Goal: Information Seeking & Learning: Learn about a topic

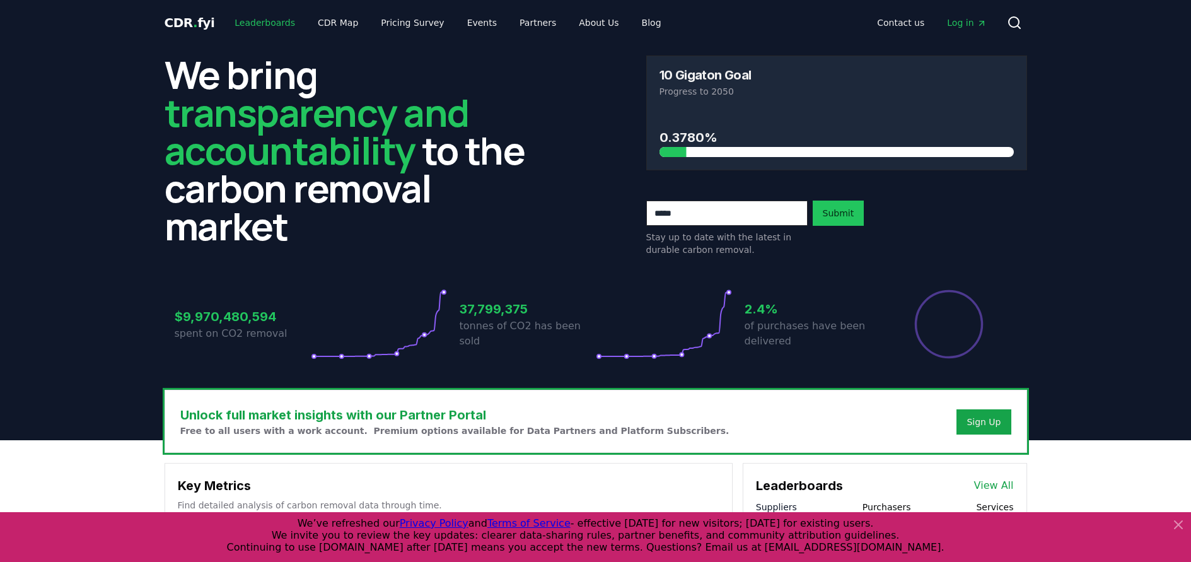
click at [257, 26] on link "Leaderboards" at bounding box center [265, 22] width 81 height 23
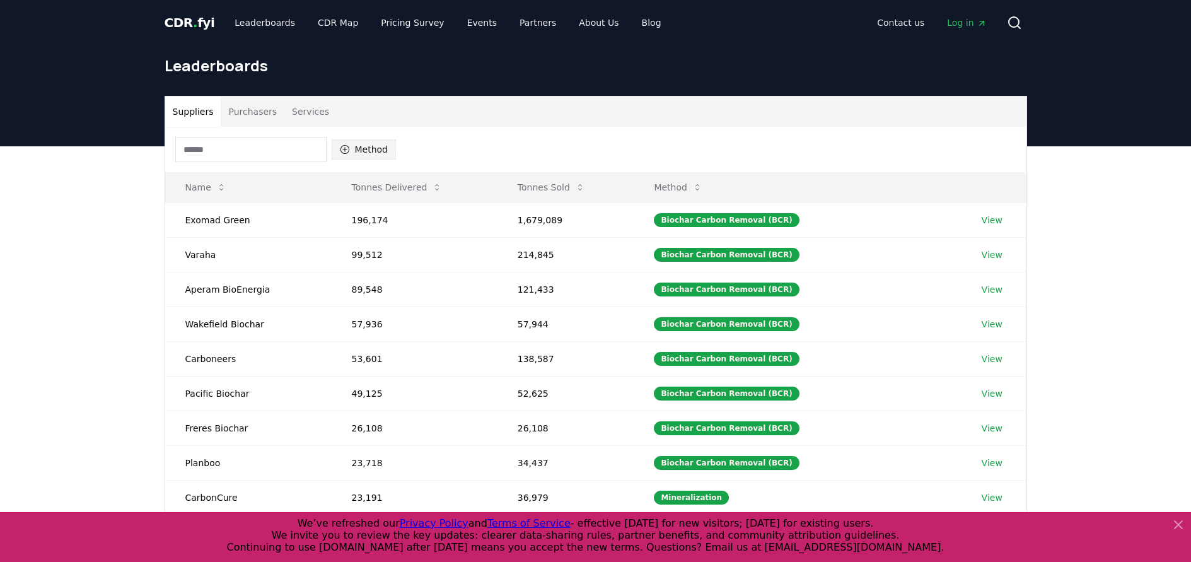
click at [359, 149] on button "Method" at bounding box center [364, 149] width 65 height 20
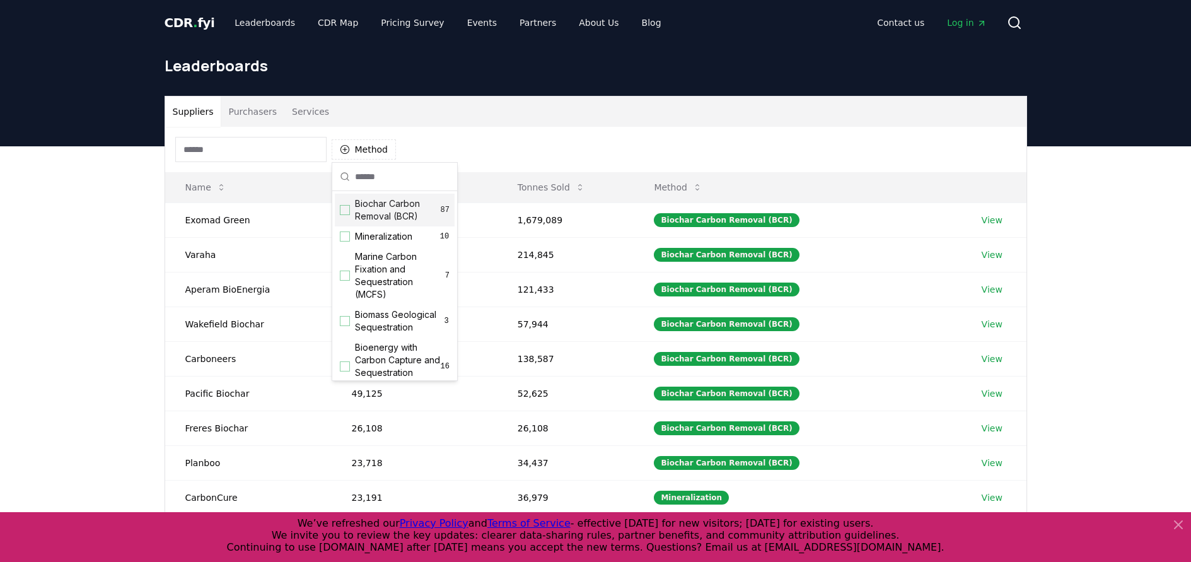
click at [344, 207] on div "Suggestions" at bounding box center [345, 210] width 10 height 10
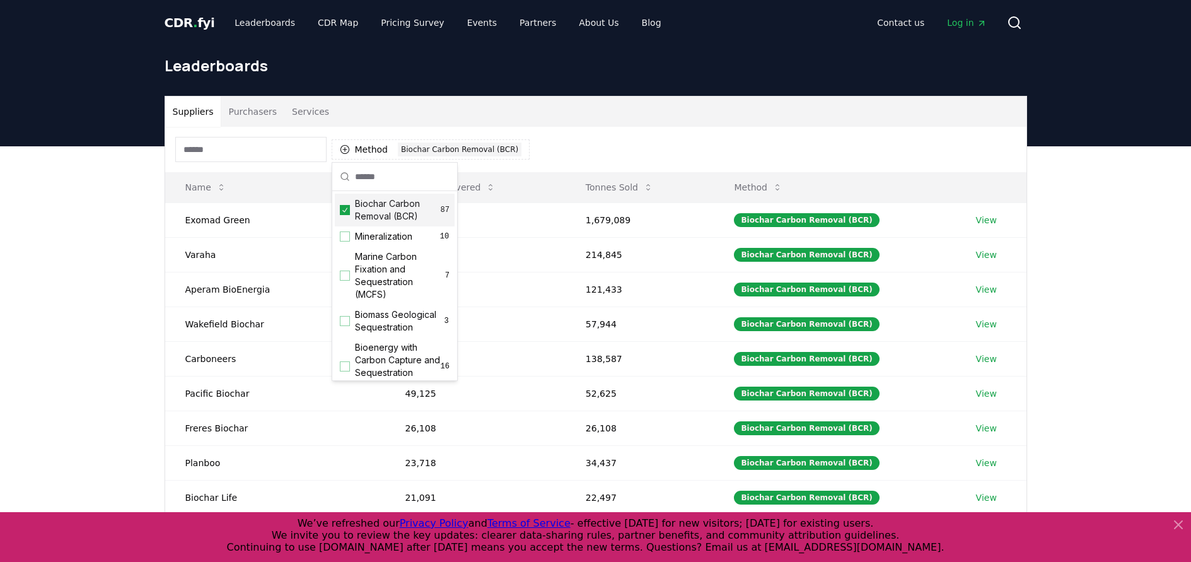
click at [102, 194] on div "Suppliers Purchasers Services Method 1 Biochar Carbon Removal (BCR) Name Tonnes…" at bounding box center [595, 398] width 1191 height 505
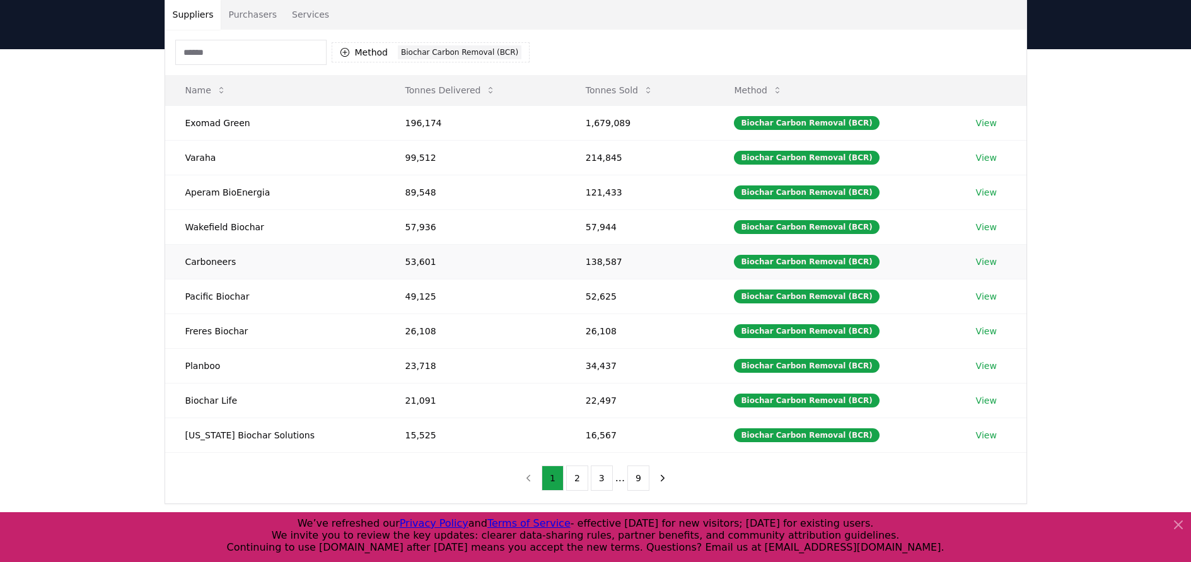
scroll to position [126, 0]
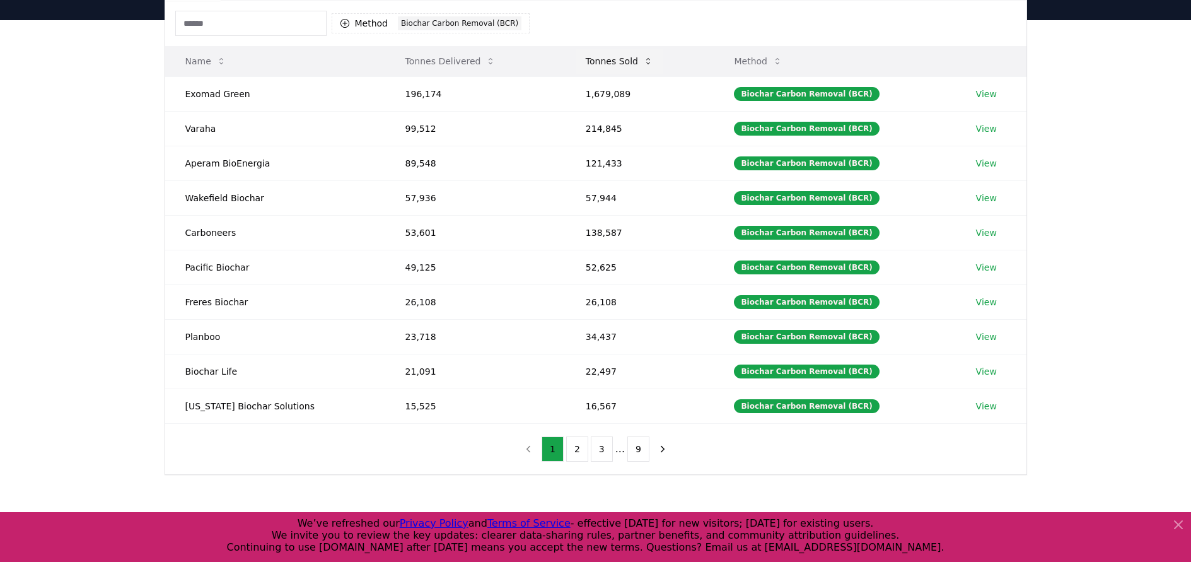
click at [643, 61] on icon at bounding box center [648, 61] width 10 height 10
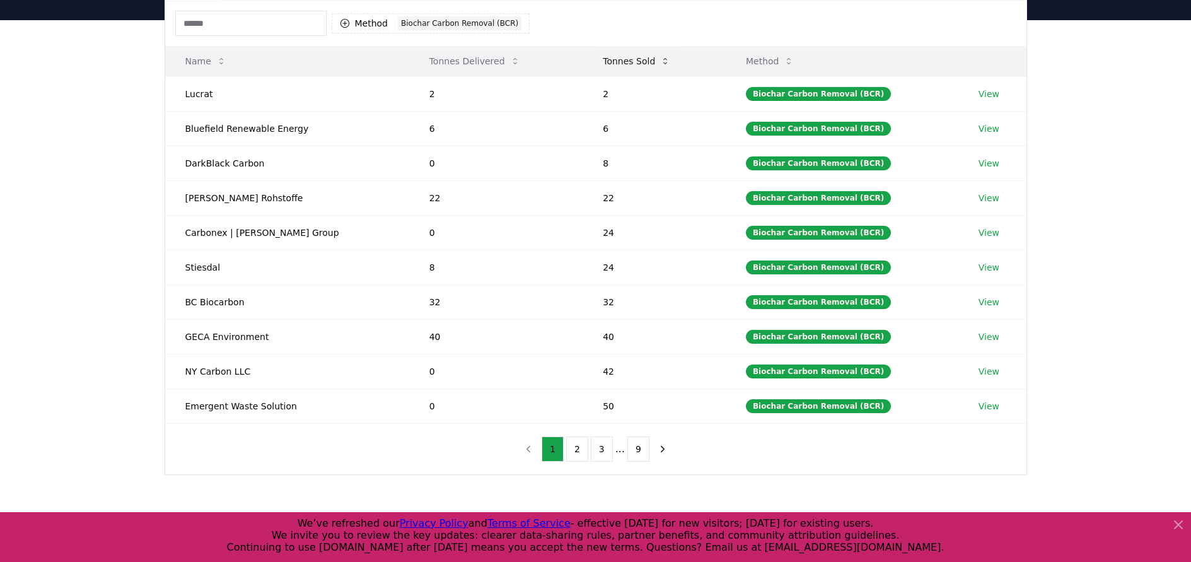
click at [660, 61] on icon at bounding box center [665, 61] width 10 height 10
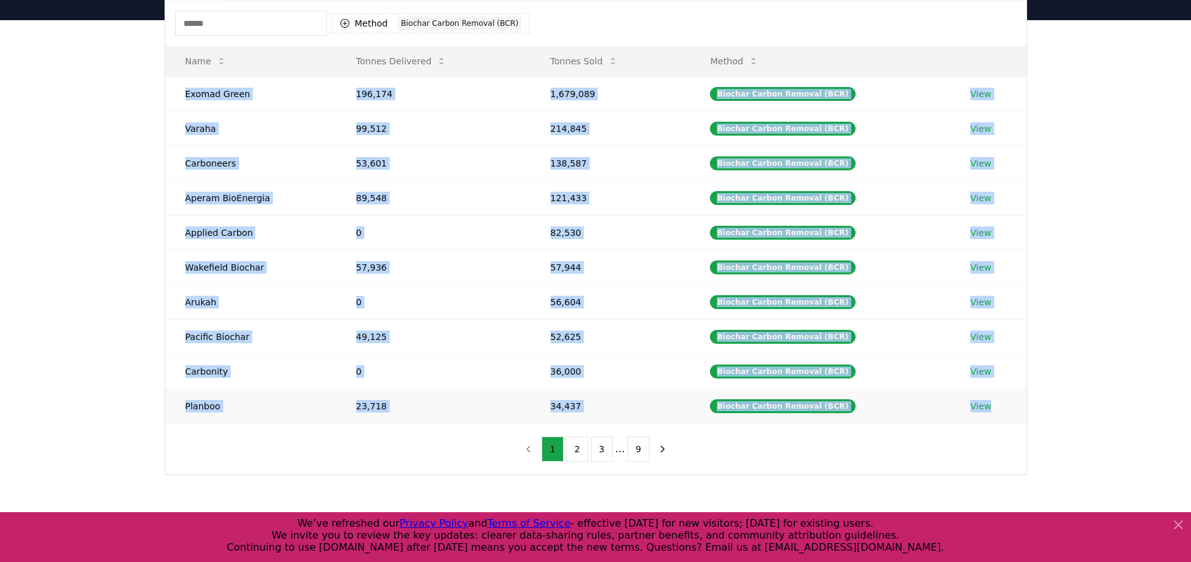
drag, startPoint x: 187, startPoint y: 93, endPoint x: 1024, endPoint y: 419, distance: 898.2
click at [1024, 419] on tbody "Exomad Green 196,174 1,679,089 Biochar Carbon Removal (BCR) View Varaha 99,512 …" at bounding box center [596, 249] width 862 height 347
copy tbody "Exomad Green 196,174 1,679,089 Biochar Carbon Removal (BCR) View Varaha 99,512 …"
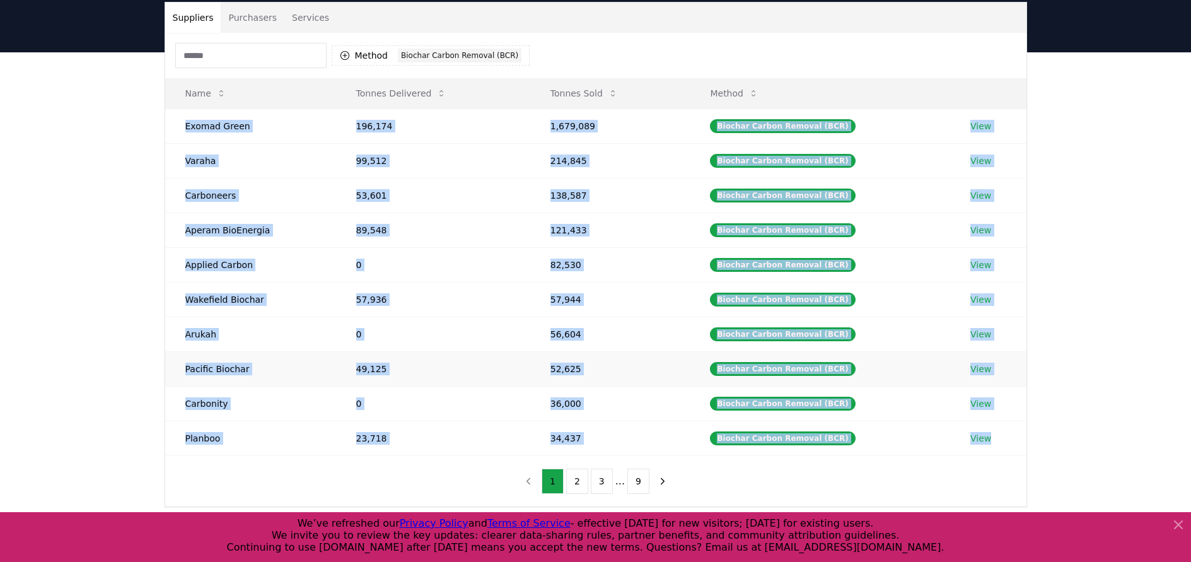
scroll to position [63, 0]
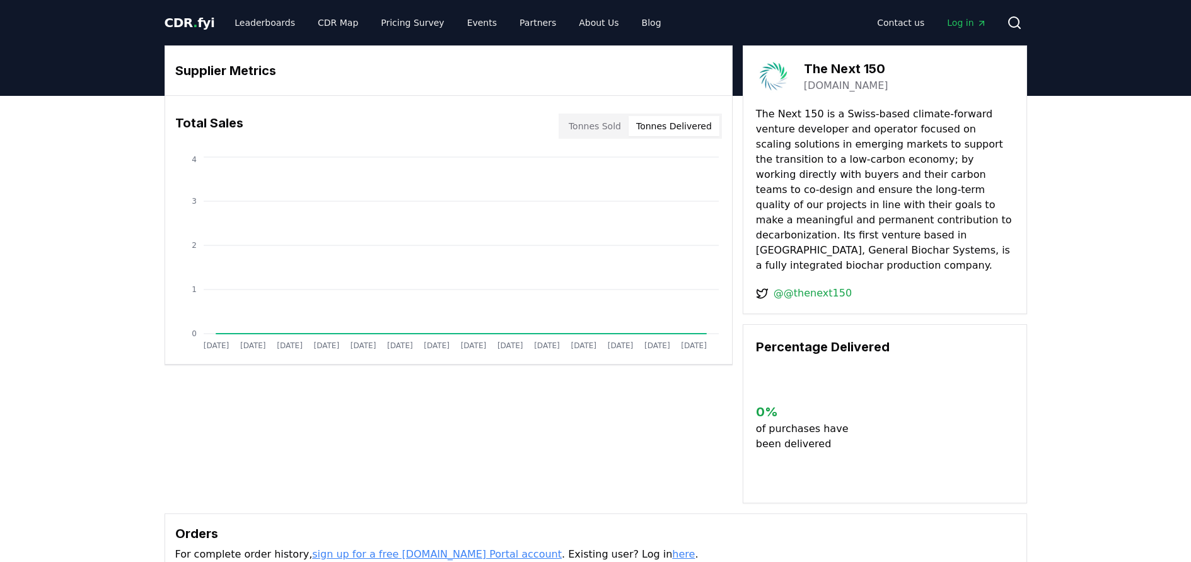
click at [687, 119] on button "Tonnes Delivered" at bounding box center [674, 126] width 91 height 20
click at [597, 128] on button "Tonnes Sold" at bounding box center [594, 126] width 67 height 20
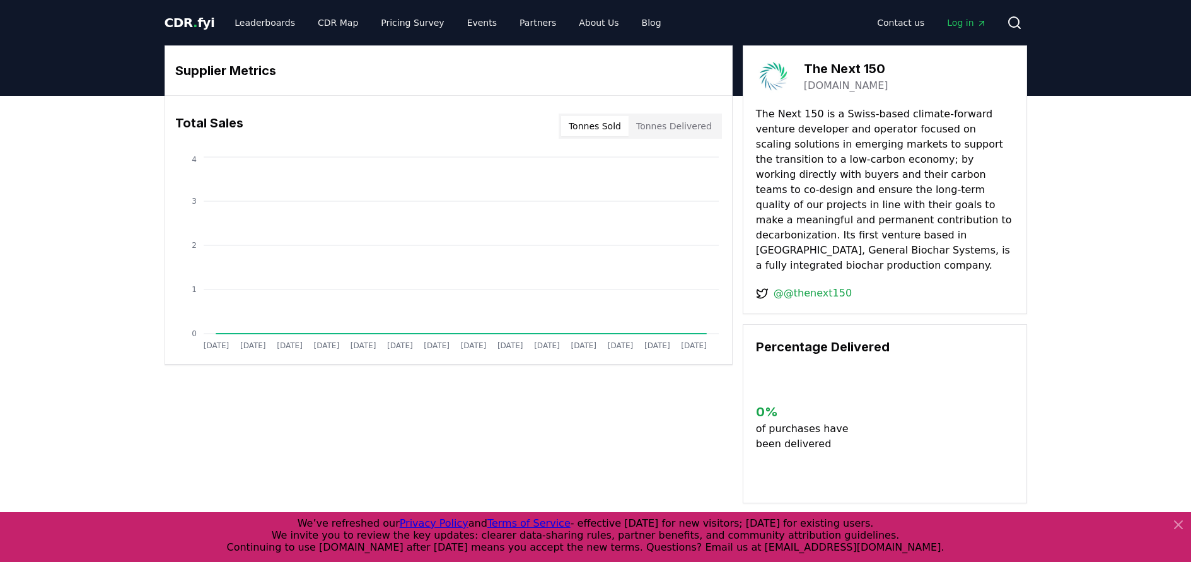
click at [245, 70] on h3 "Supplier Metrics" at bounding box center [448, 70] width 547 height 19
click at [250, 15] on link "Leaderboards" at bounding box center [265, 22] width 81 height 23
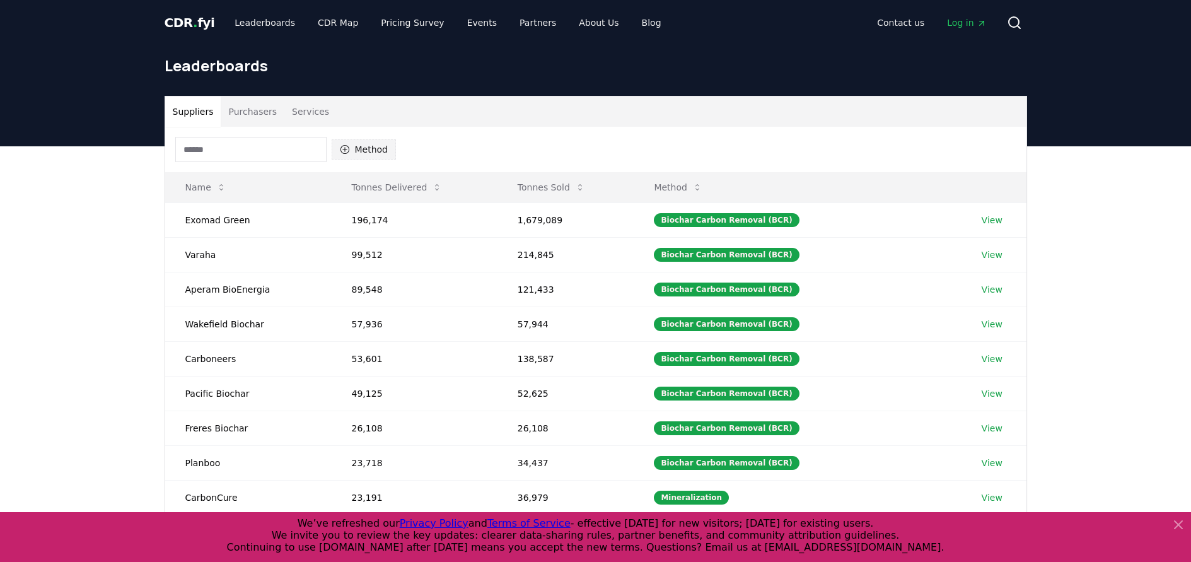
click at [359, 153] on button "Method" at bounding box center [364, 149] width 65 height 20
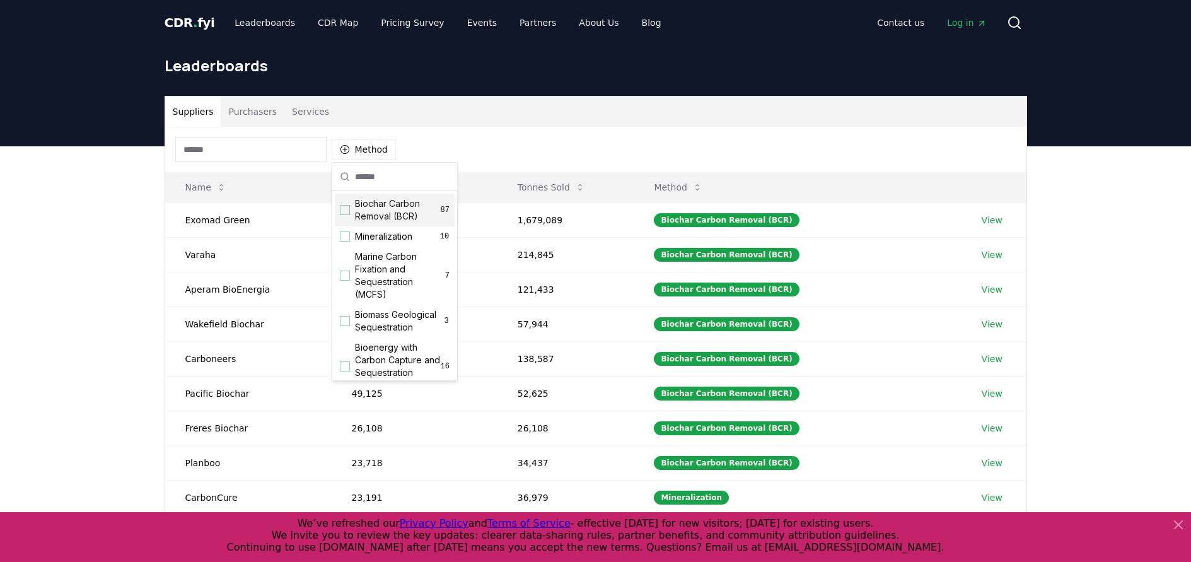
click at [348, 212] on div "Suggestions" at bounding box center [345, 210] width 10 height 10
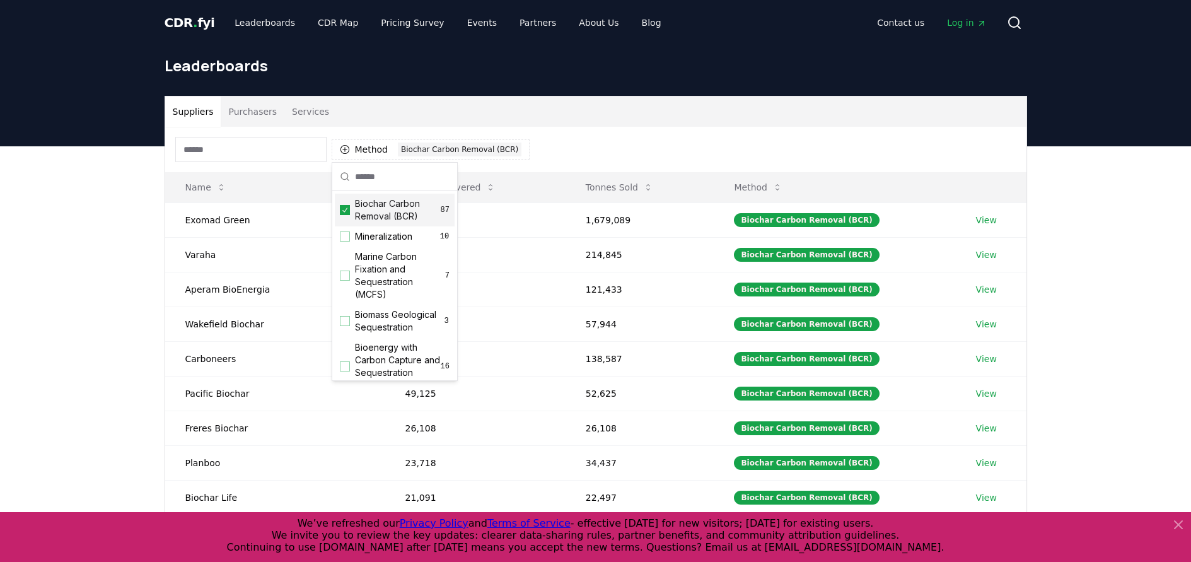
click at [646, 146] on div "Method 1 Biochar Carbon Removal (BCR)" at bounding box center [596, 149] width 862 height 45
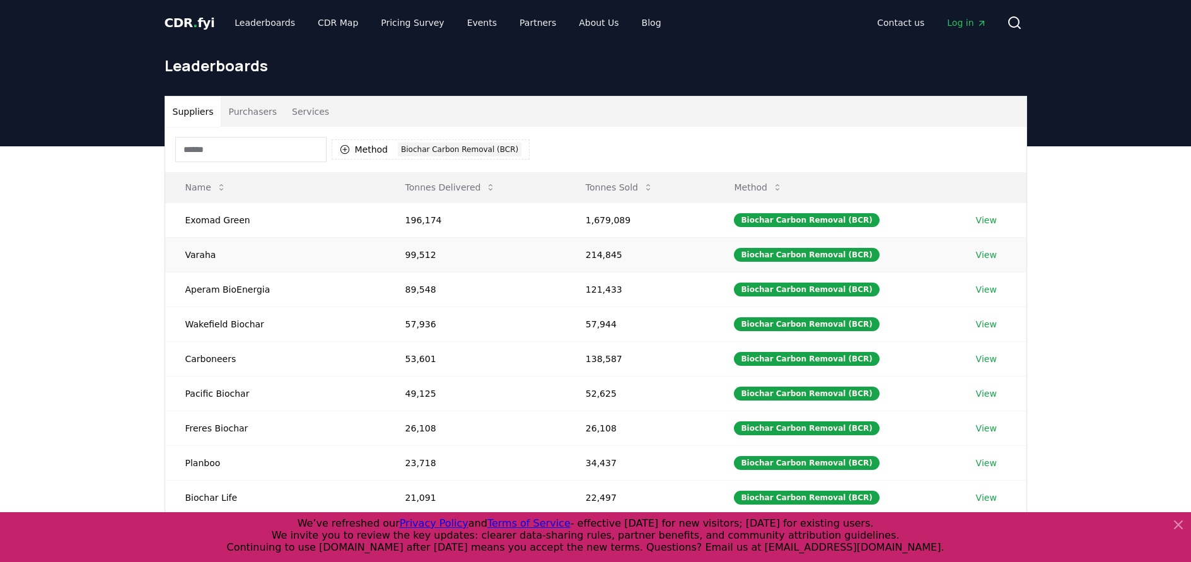
click at [987, 256] on link "View" at bounding box center [986, 254] width 21 height 13
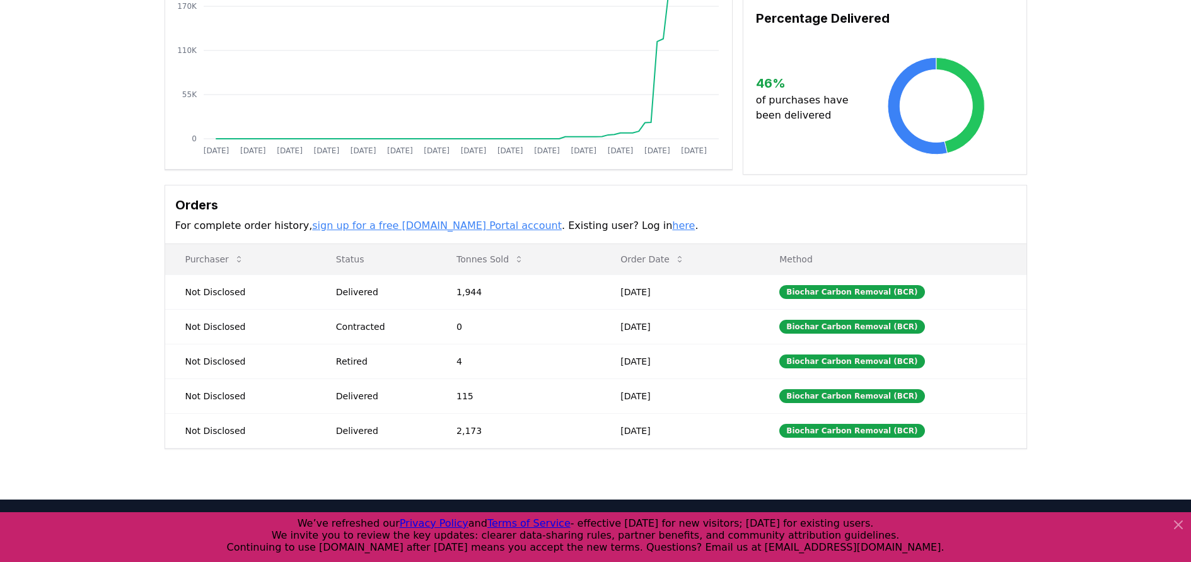
scroll to position [82, 0]
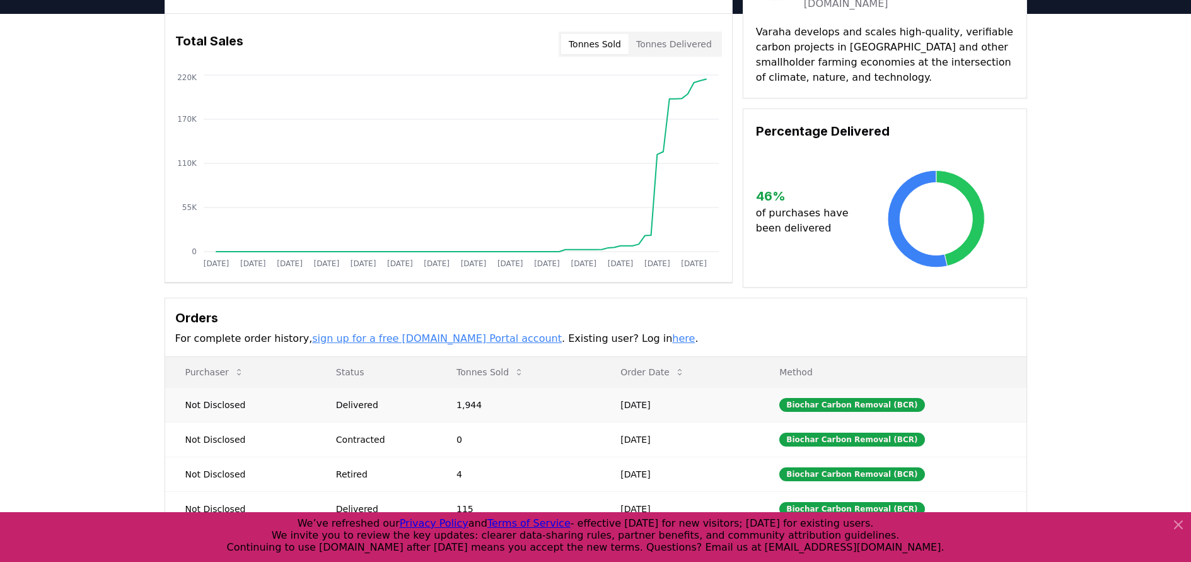
click at [225, 397] on td "Not Disclosed" at bounding box center [240, 404] width 151 height 35
drag, startPoint x: 254, startPoint y: 404, endPoint x: 166, endPoint y: 406, distance: 87.7
click at [166, 406] on td "Not Disclosed" at bounding box center [240, 404] width 151 height 35
copy td "Not Disclosed"
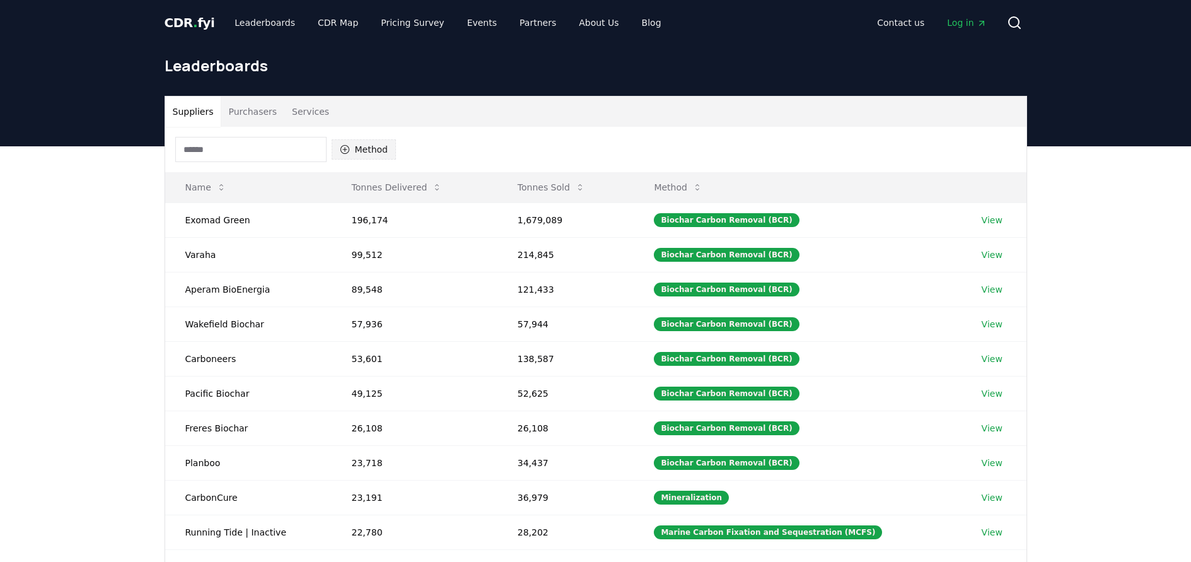
click at [359, 150] on button "Method" at bounding box center [364, 149] width 65 height 20
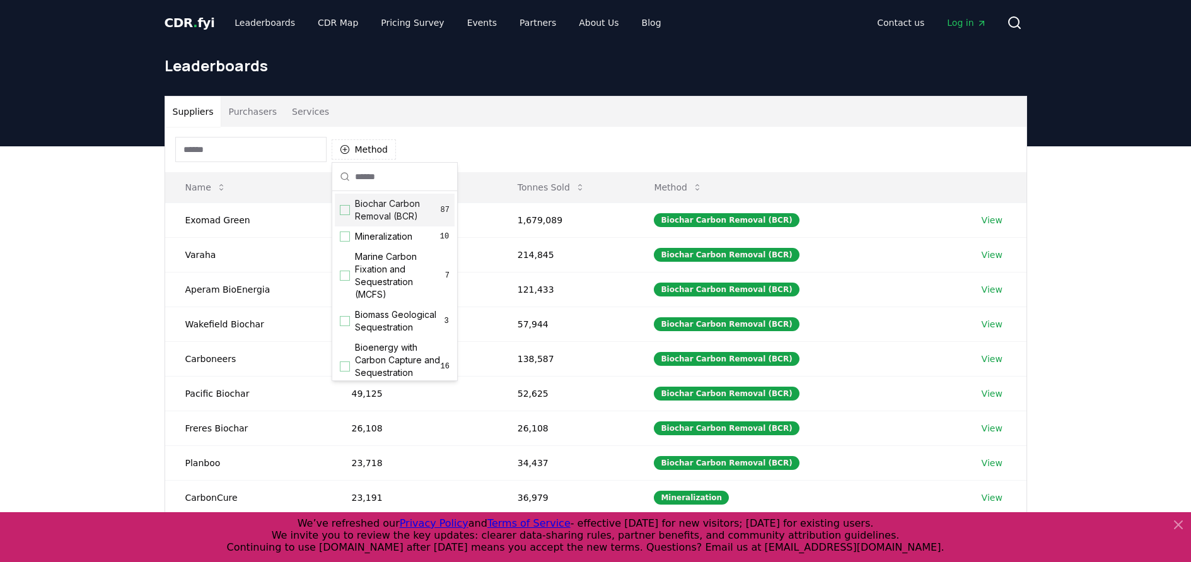
click at [339, 209] on div "Biochar Carbon Removal (BCR) 87" at bounding box center [395, 210] width 120 height 33
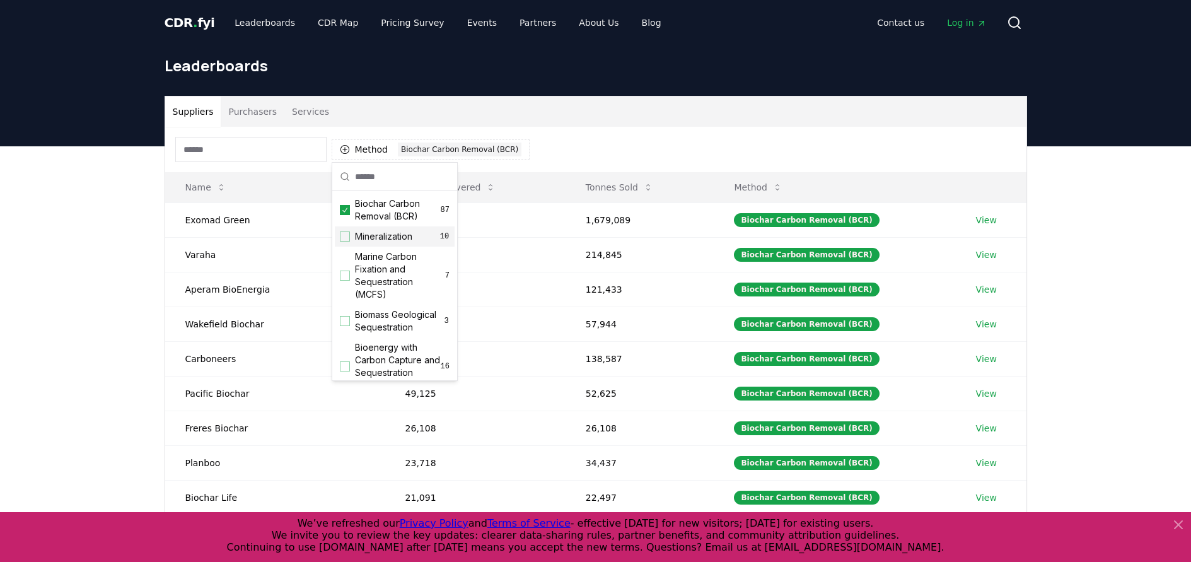
click at [104, 342] on div "Suppliers Purchasers Services Method 1 Biochar Carbon Removal (BCR) Name Tonnes…" at bounding box center [595, 398] width 1191 height 505
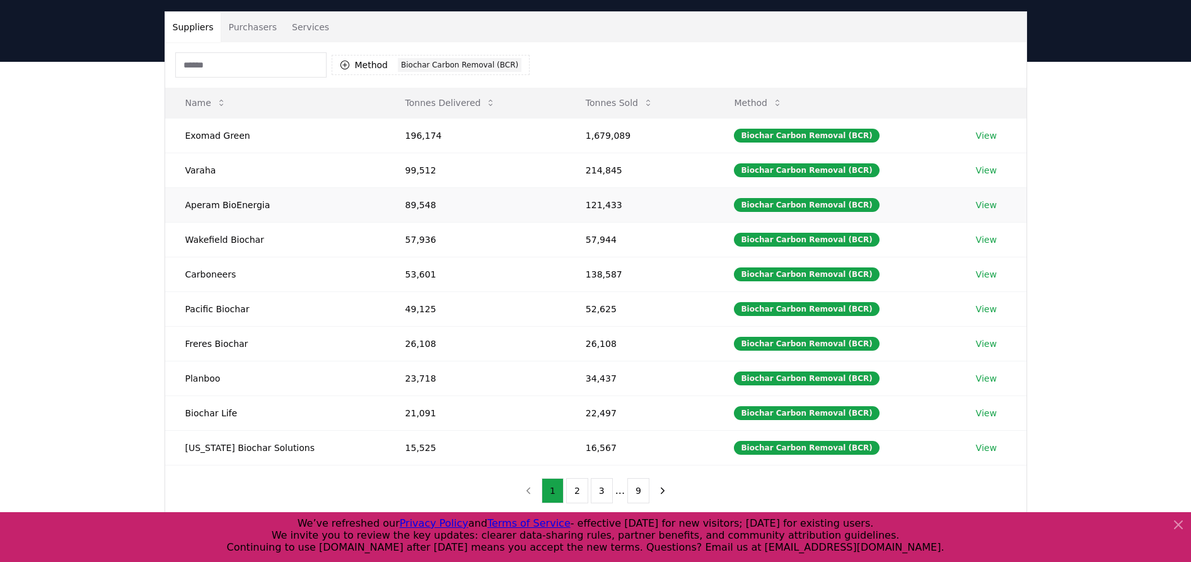
scroll to position [63, 0]
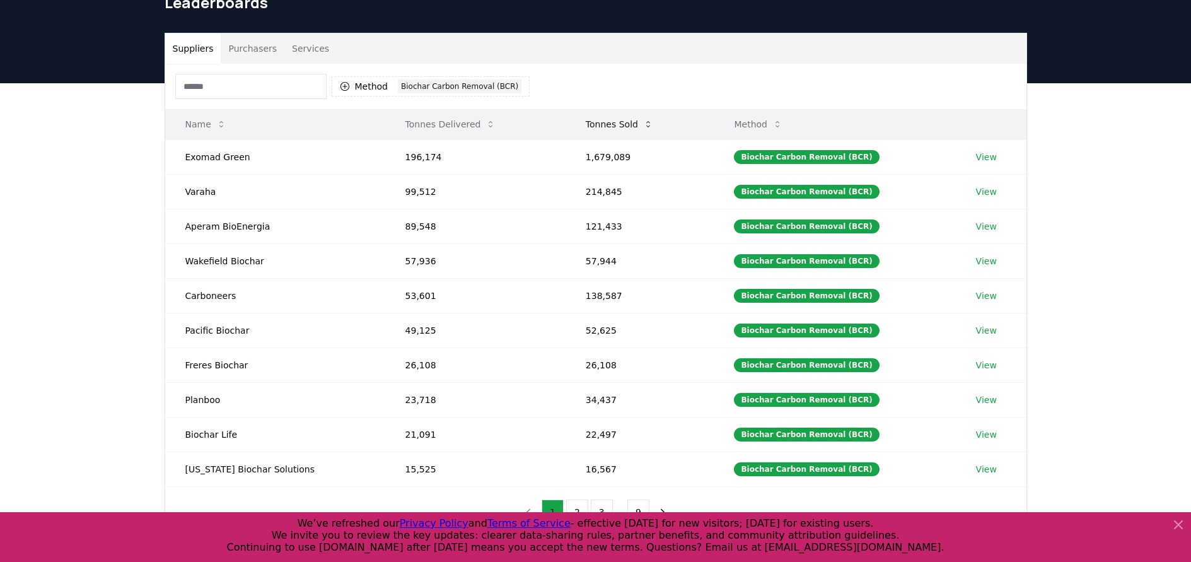
click at [624, 122] on button "Tonnes Sold" at bounding box center [620, 124] width 88 height 25
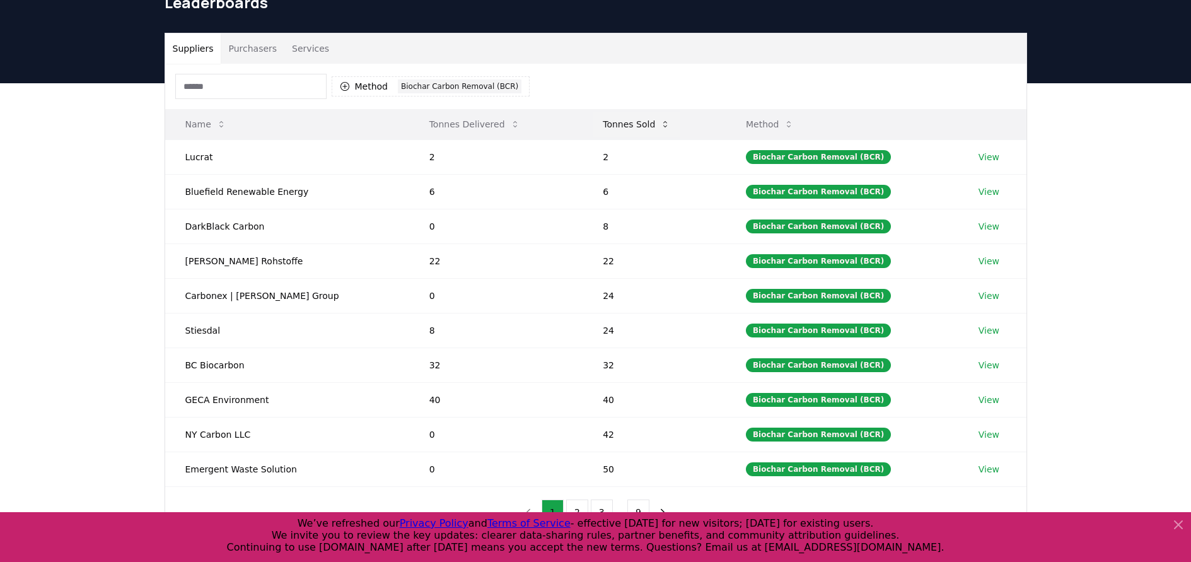
click at [660, 127] on icon at bounding box center [665, 124] width 10 height 10
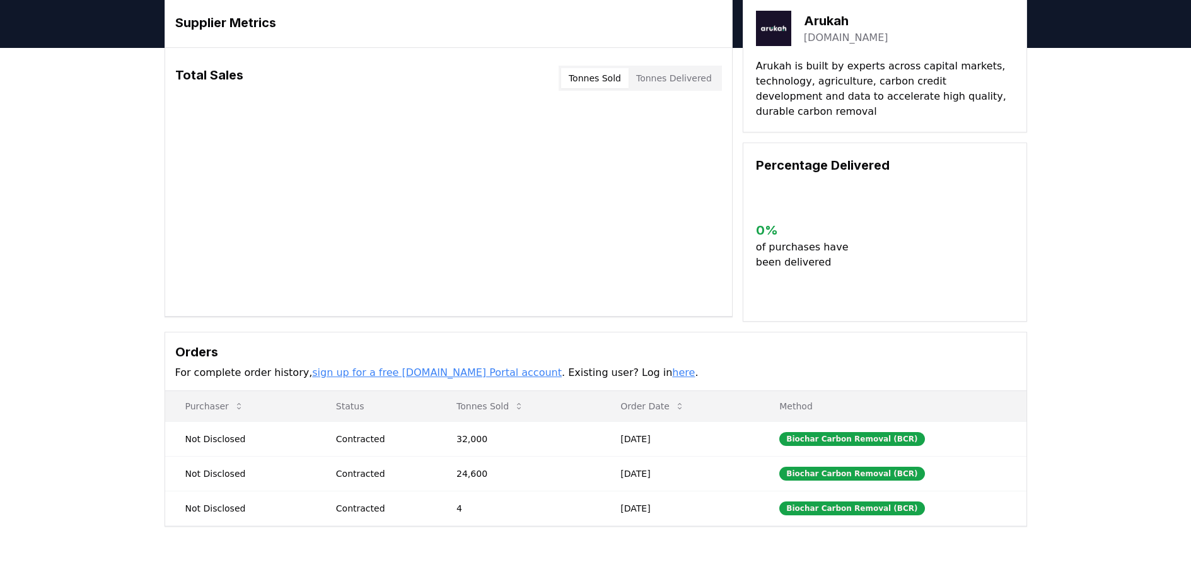
scroll to position [189, 0]
